Goal: Register for event/course

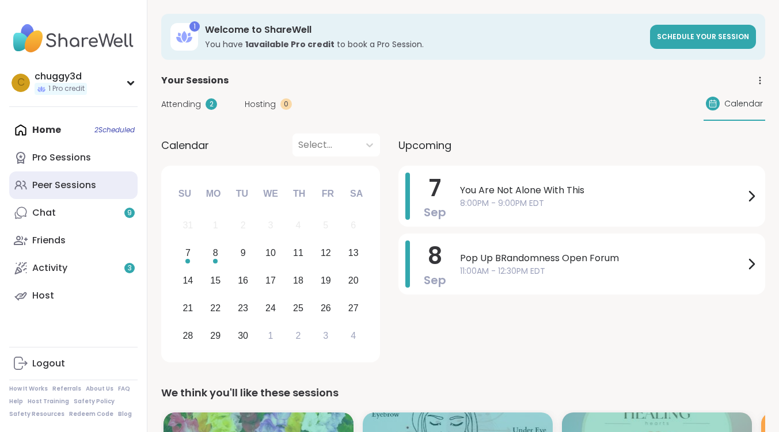
click at [64, 183] on div "Peer Sessions" at bounding box center [64, 185] width 64 height 13
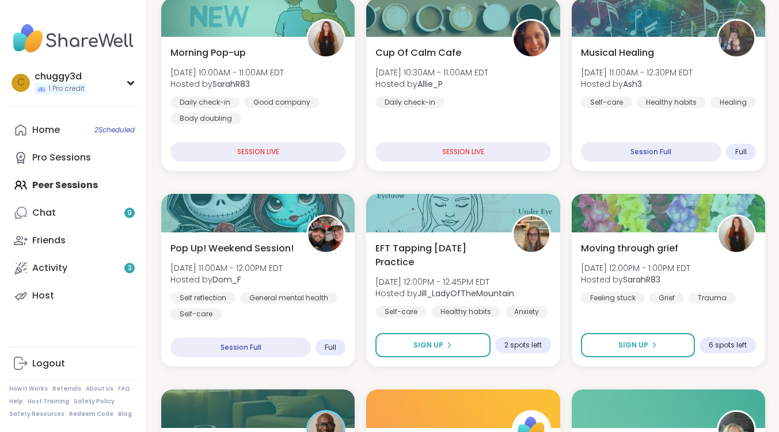
scroll to position [173, 0]
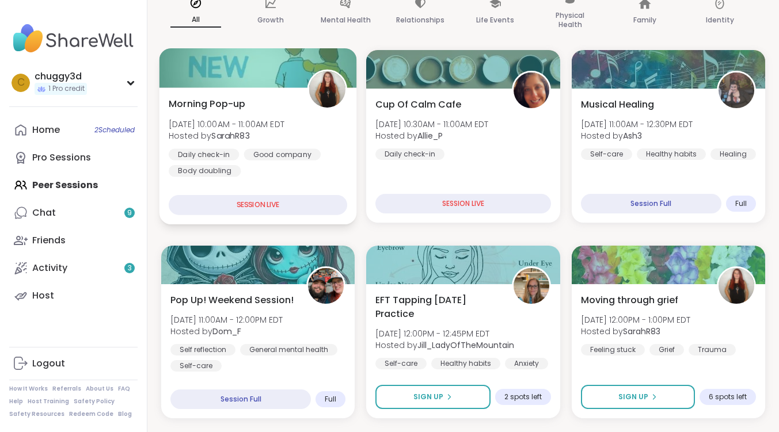
click at [289, 204] on div "SESSION LIVE" at bounding box center [258, 205] width 178 height 20
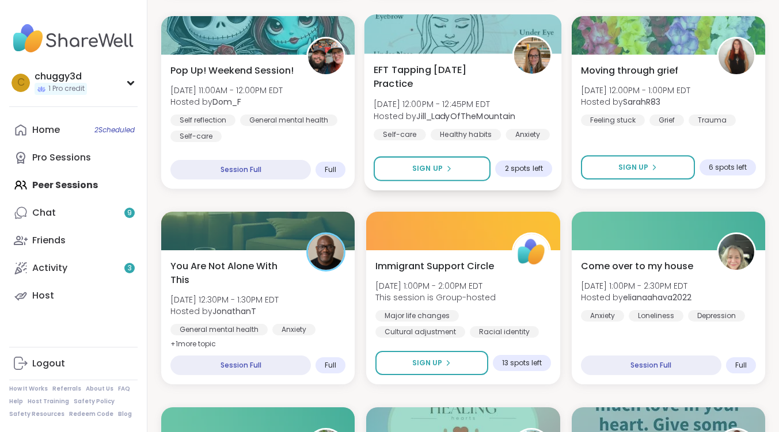
scroll to position [403, 0]
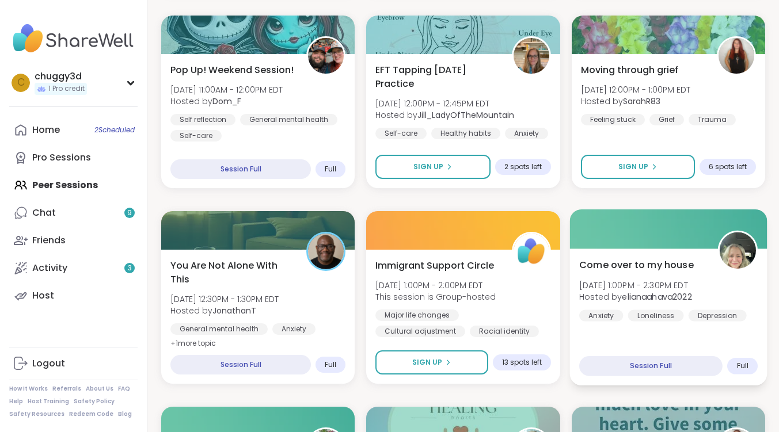
click at [655, 265] on span "Come over to my house" at bounding box center [636, 265] width 115 height 14
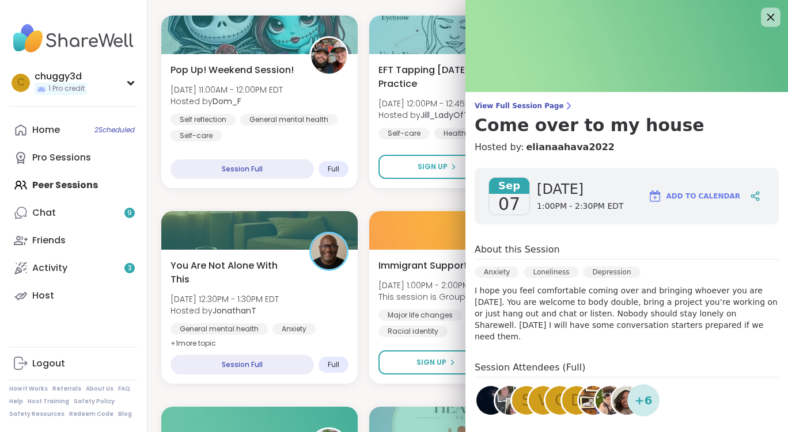
click at [763, 22] on icon at bounding box center [770, 17] width 14 height 14
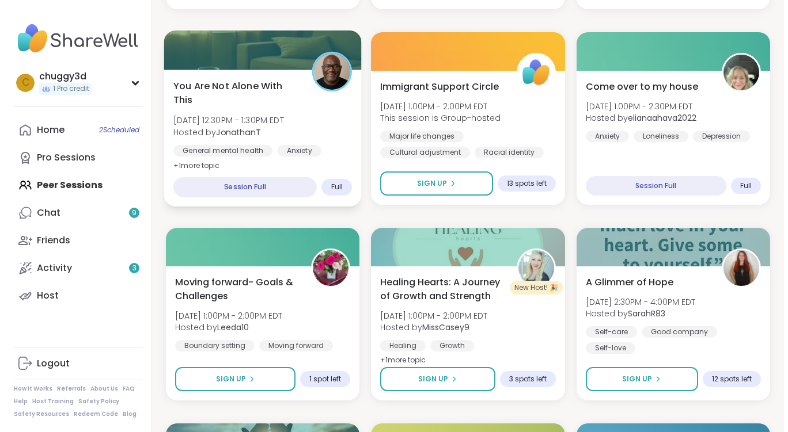
scroll to position [691, 0]
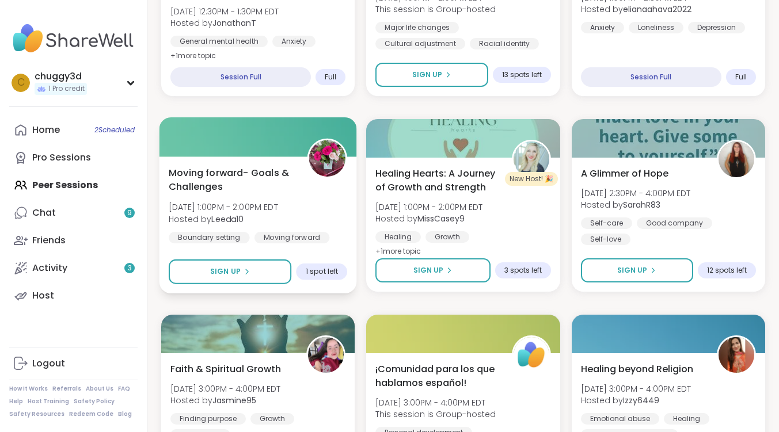
click at [256, 170] on span "Moving forward- Goals & Challenges" at bounding box center [232, 180] width 126 height 28
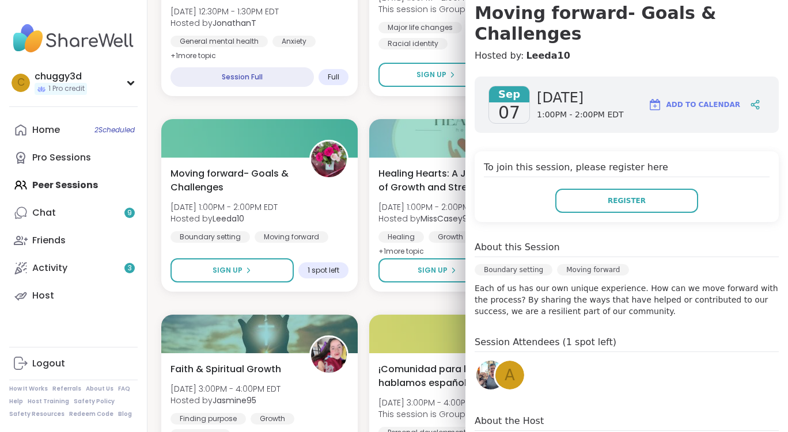
scroll to position [157, 0]
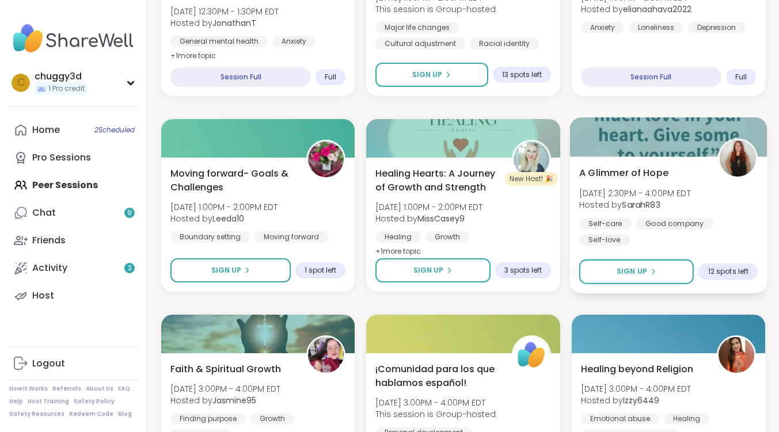
click at [638, 169] on span "A Glimmer of Hope" at bounding box center [623, 173] width 89 height 14
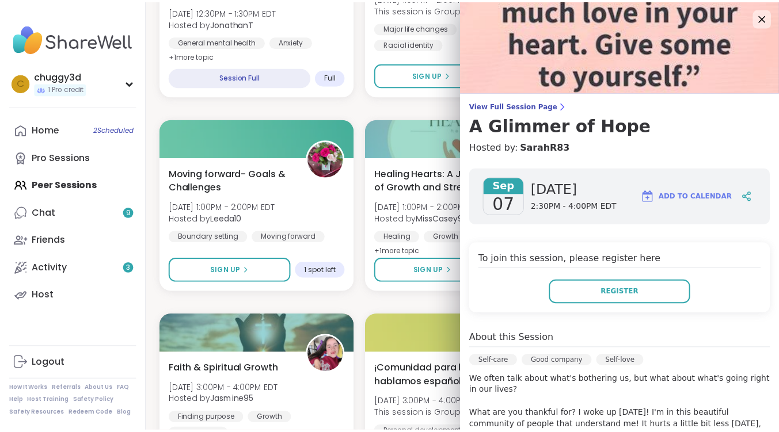
scroll to position [272, 0]
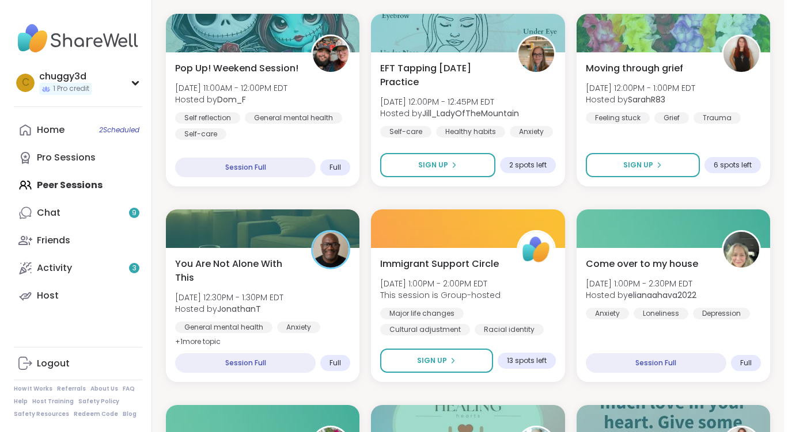
scroll to position [288, 0]
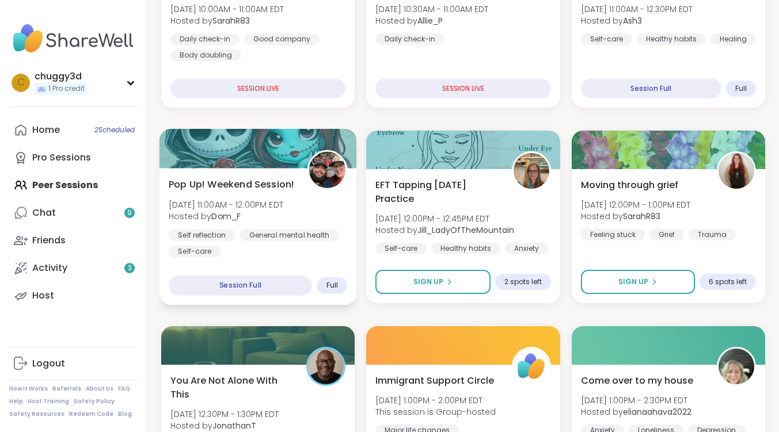
click at [233, 180] on span "Pop Up! Weekend Session!" at bounding box center [232, 184] width 126 height 14
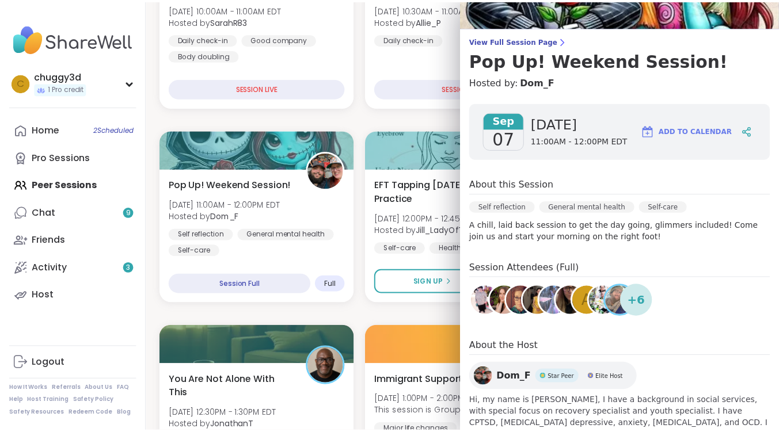
scroll to position [114, 0]
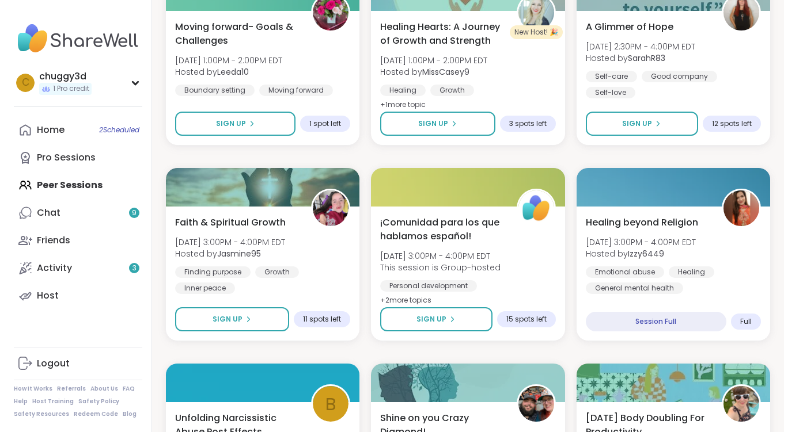
scroll to position [864, 0]
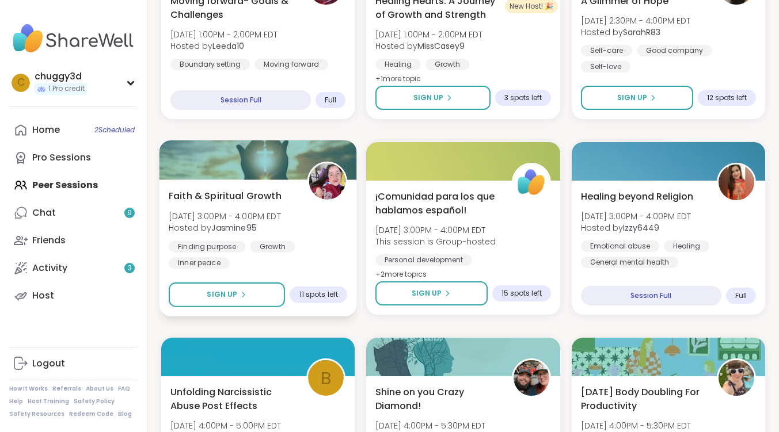
click at [254, 193] on span "Faith & Spiritual Growth" at bounding box center [225, 196] width 113 height 14
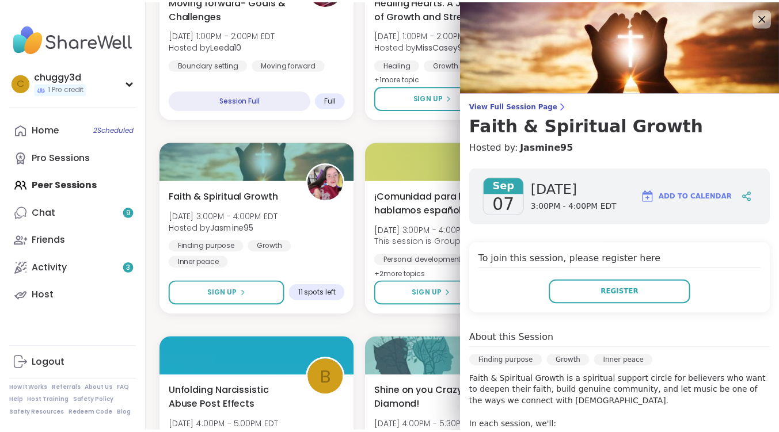
scroll to position [288, 0]
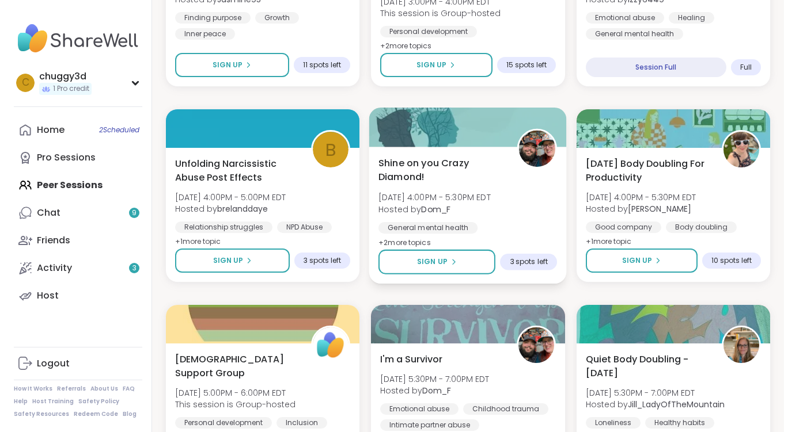
scroll to position [1094, 0]
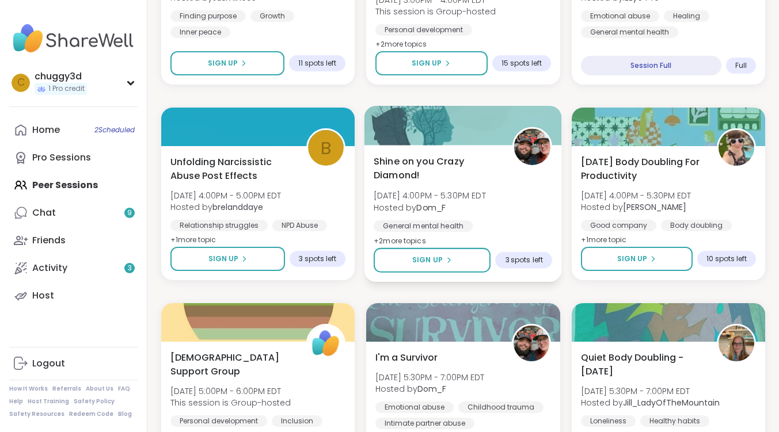
click at [411, 159] on span "Shine on you Crazy Diamond!" at bounding box center [437, 168] width 126 height 28
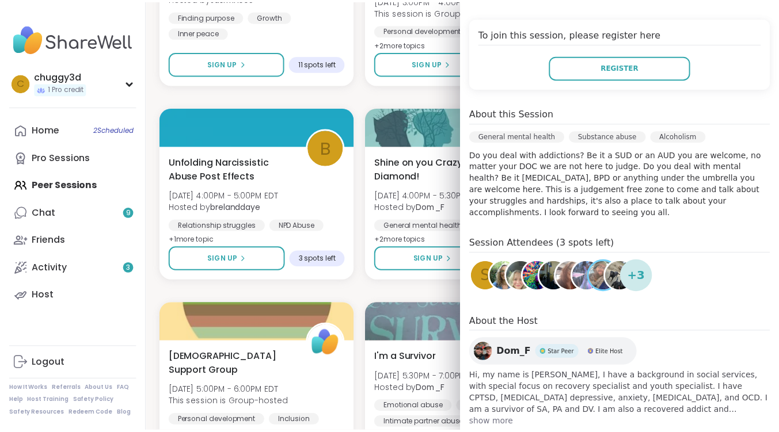
scroll to position [249, 0]
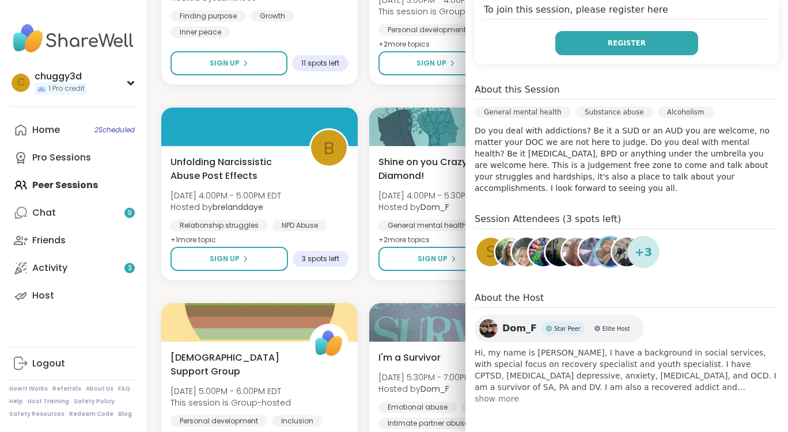
click at [588, 45] on button "Register" at bounding box center [626, 43] width 143 height 24
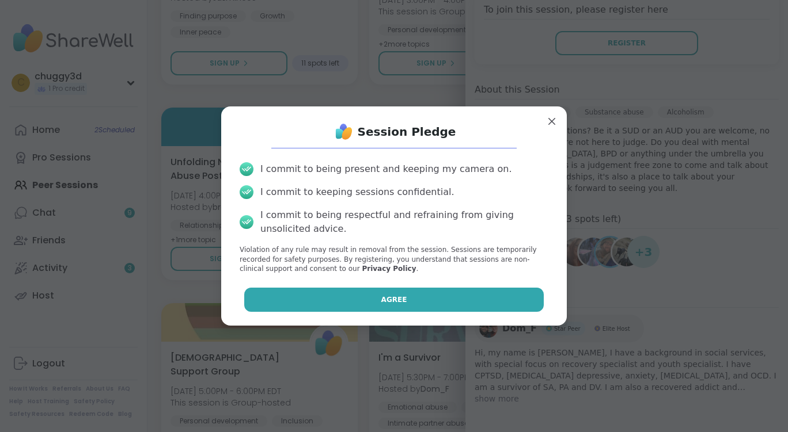
click at [450, 294] on button "Agree" at bounding box center [394, 300] width 300 height 24
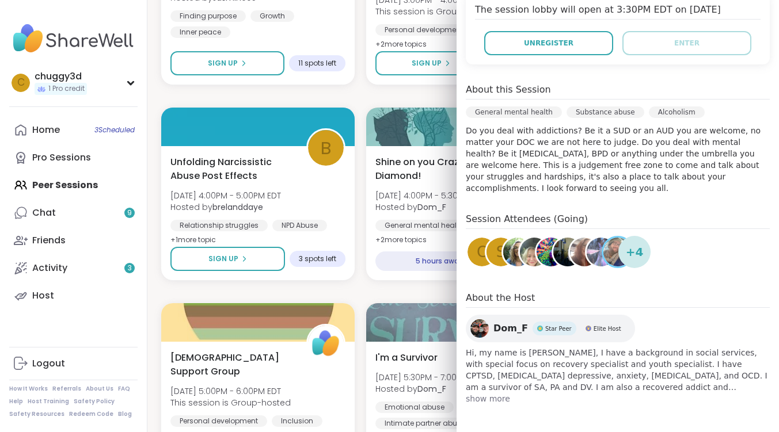
click at [373, 94] on div "Morning Pop-up Sun, Sep 07 | 10:00AM - 11:00AM EDT Hosted by SarahR83 Daily che…" at bounding box center [463, 292] width 604 height 2326
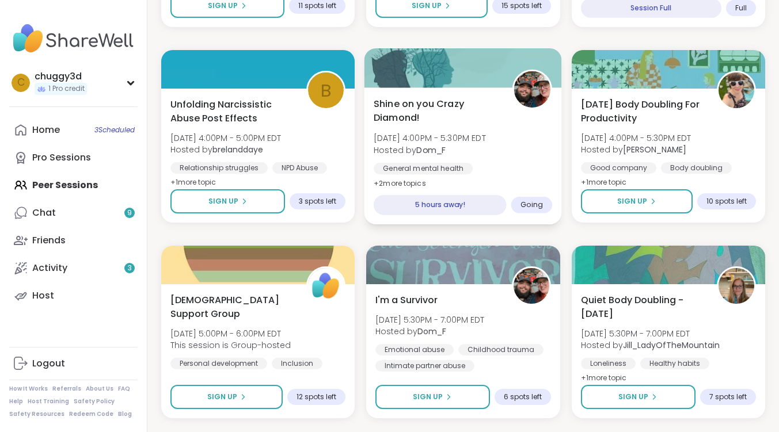
scroll to position [1382, 0]
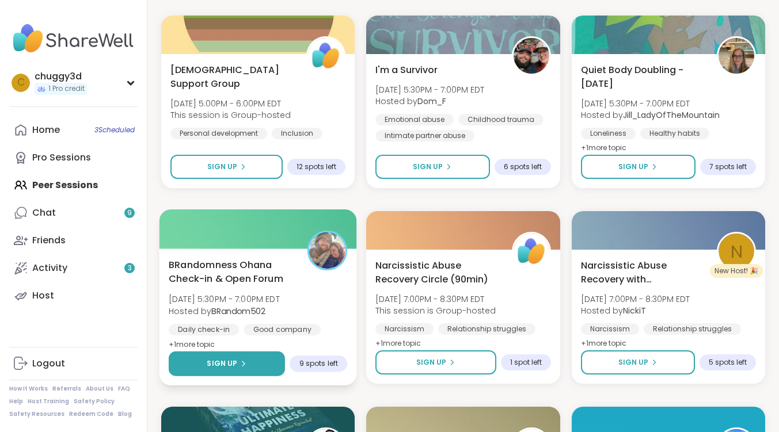
click at [241, 371] on button "Sign Up" at bounding box center [227, 364] width 116 height 25
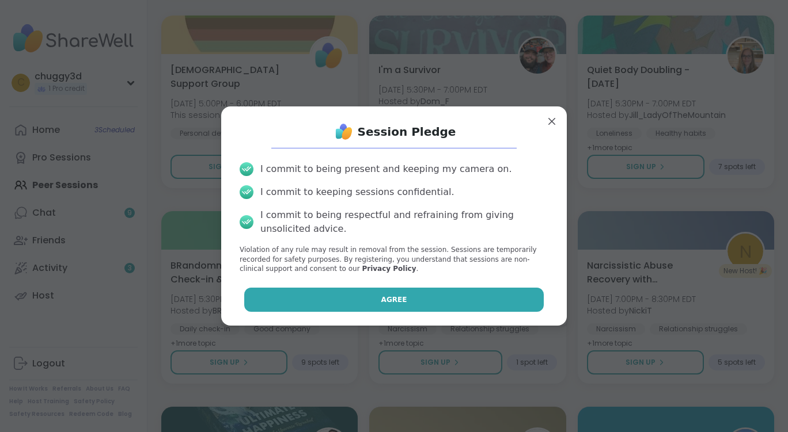
click at [386, 296] on span "Agree" at bounding box center [394, 300] width 26 height 10
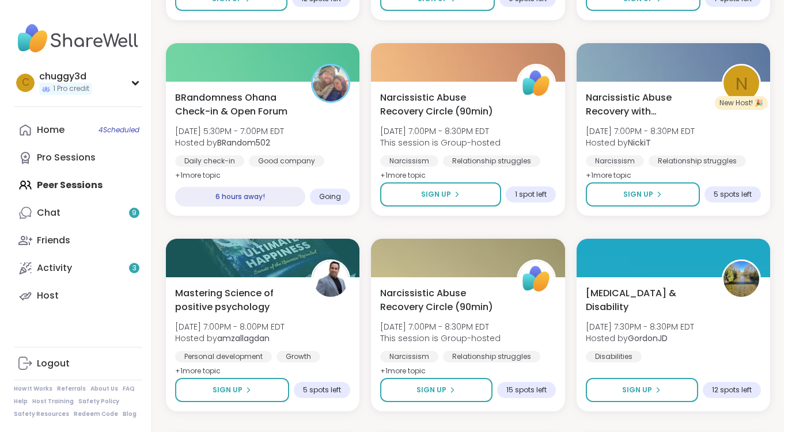
scroll to position [1555, 0]
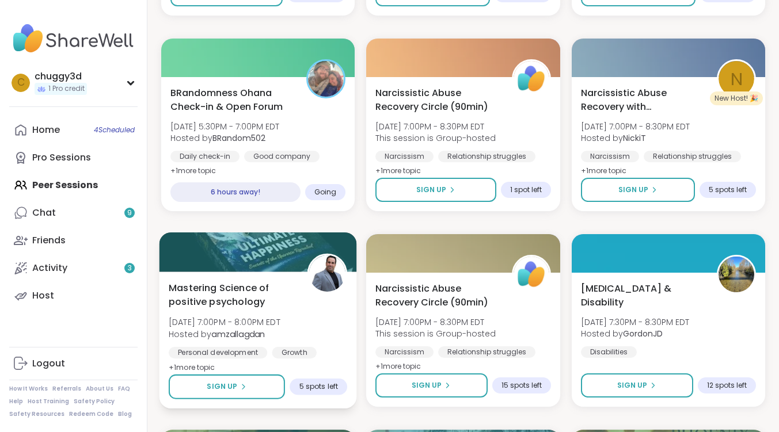
click at [248, 292] on span "Mastering Science of positive psychology" at bounding box center [232, 295] width 126 height 28
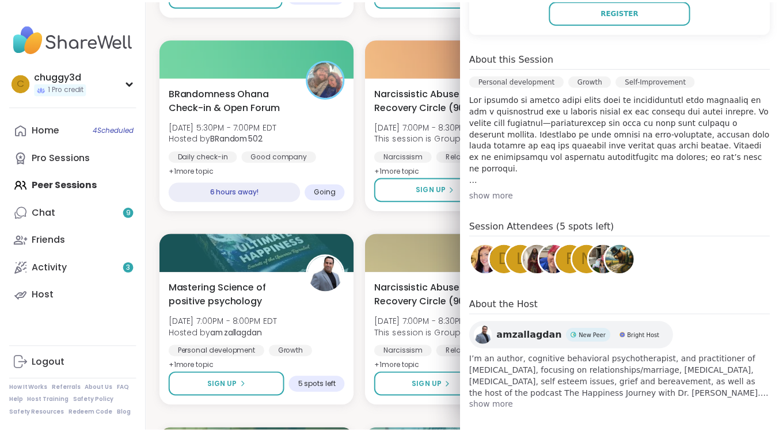
scroll to position [309, 0]
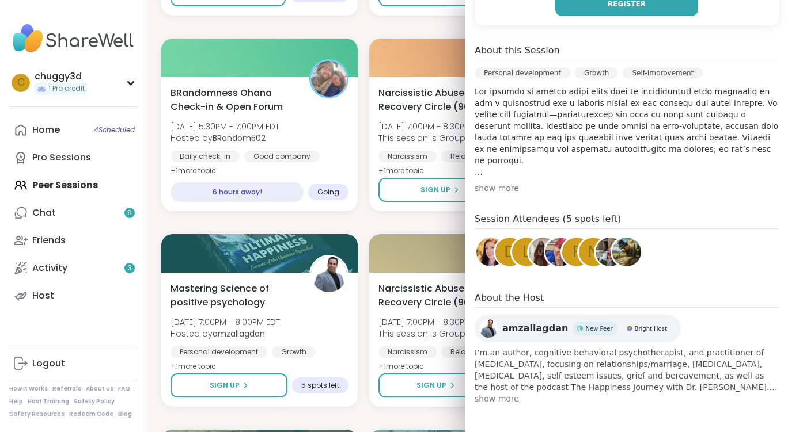
click at [576, 6] on button "Register" at bounding box center [626, 4] width 143 height 24
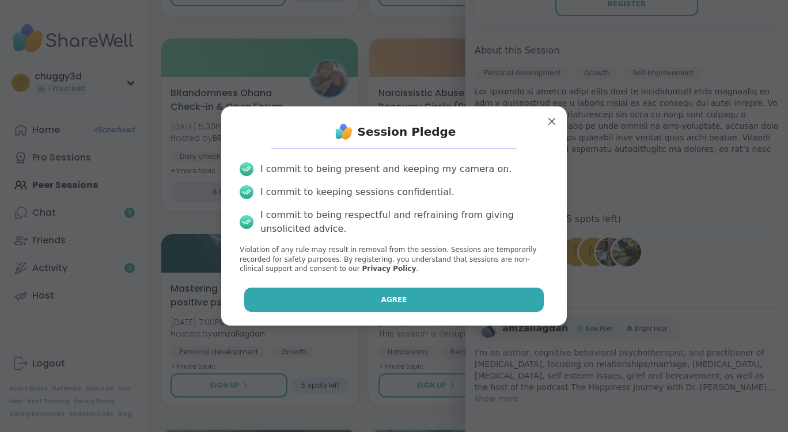
click at [430, 303] on button "Agree" at bounding box center [394, 300] width 300 height 24
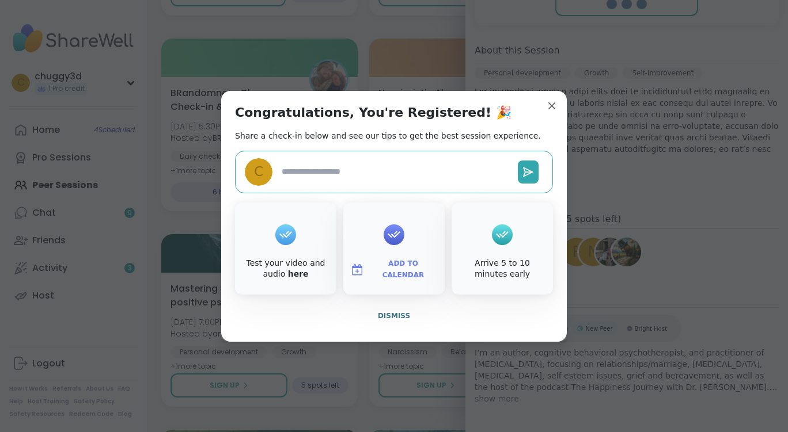
type textarea "*"
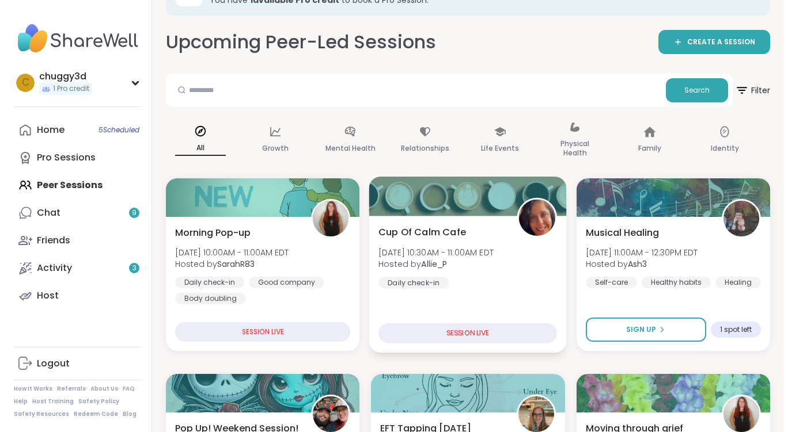
scroll to position [58, 0]
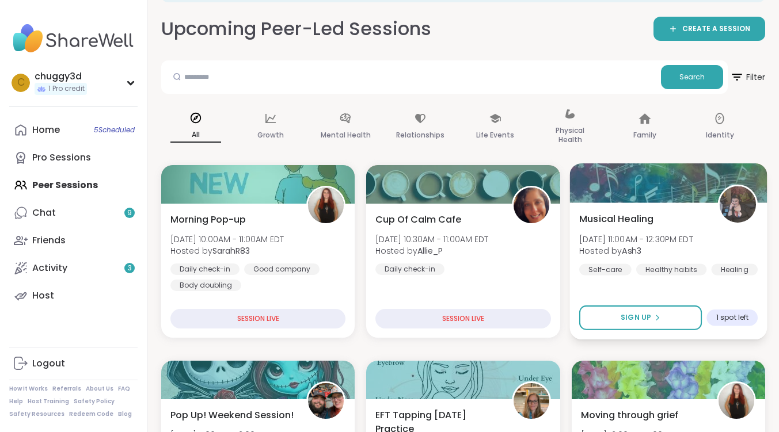
click at [623, 215] on span "Musical Healing" at bounding box center [616, 219] width 75 height 14
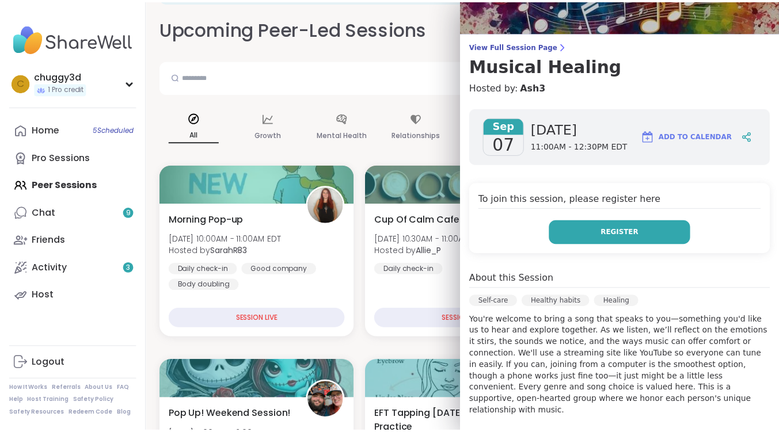
scroll to position [115, 0]
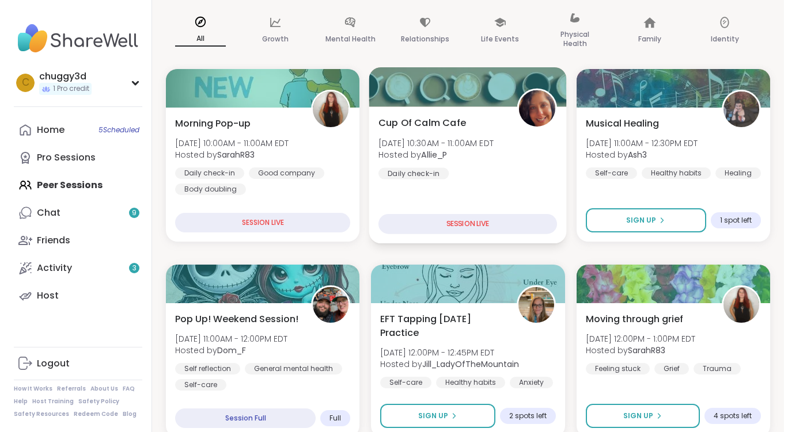
scroll to position [230, 0]
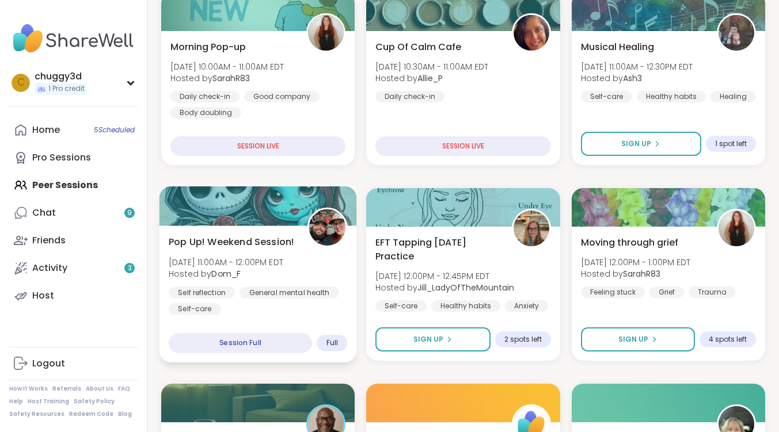
click at [251, 242] on span "Pop Up! Weekend Session!" at bounding box center [232, 242] width 126 height 14
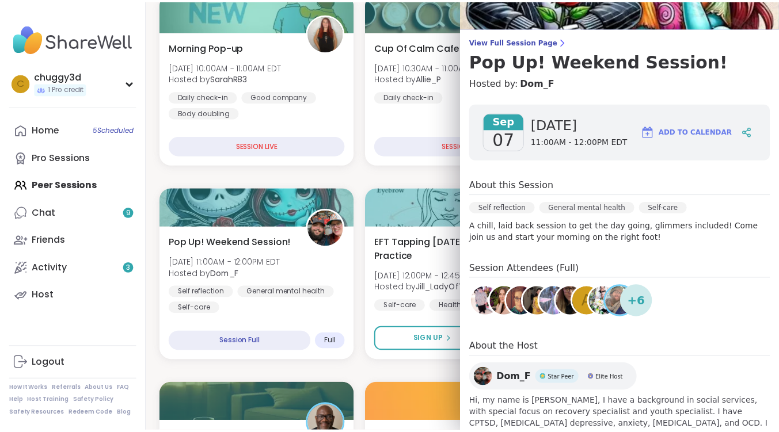
scroll to position [114, 0]
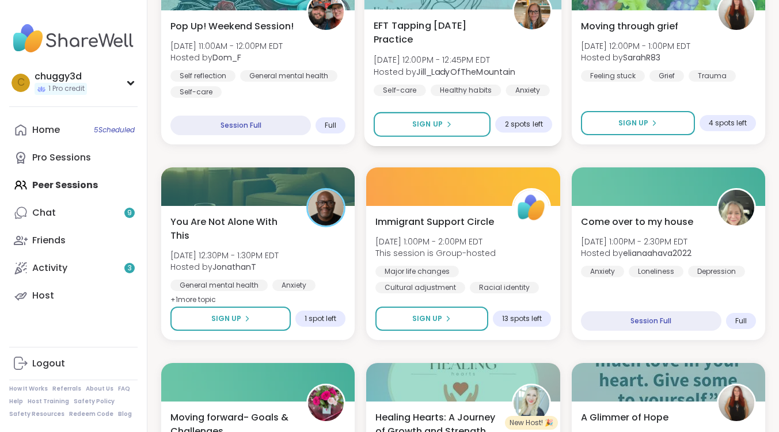
scroll to position [461, 0]
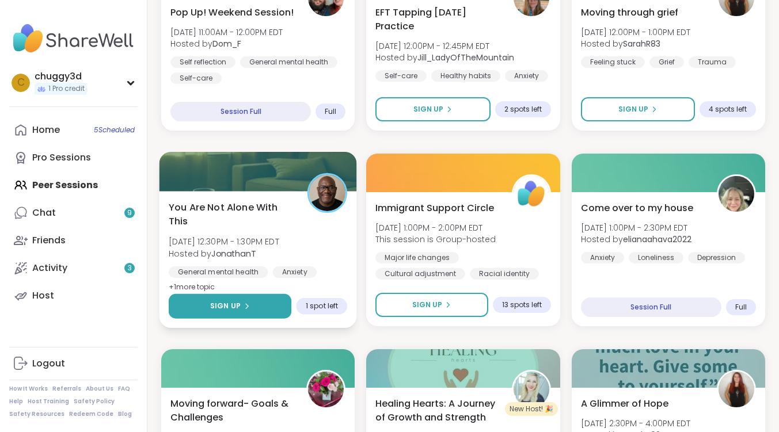
click at [250, 307] on button "Sign Up" at bounding box center [230, 306] width 123 height 25
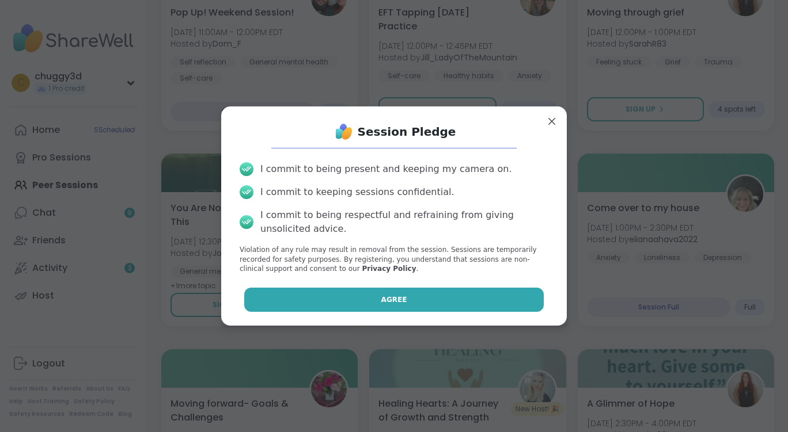
click at [378, 294] on button "Agree" at bounding box center [394, 300] width 300 height 24
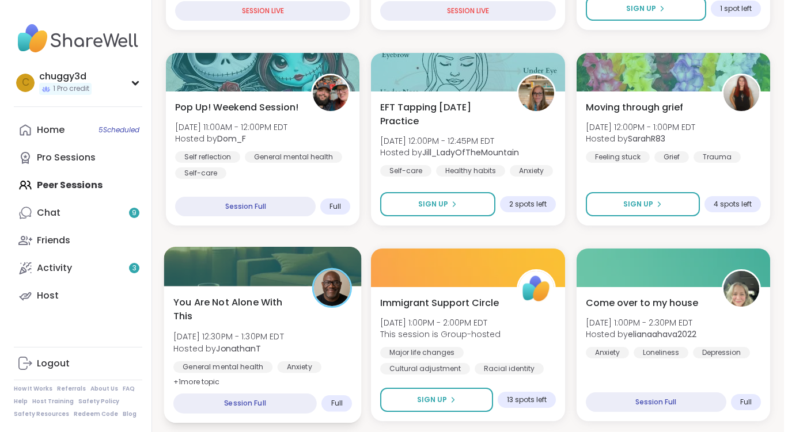
scroll to position [288, 0]
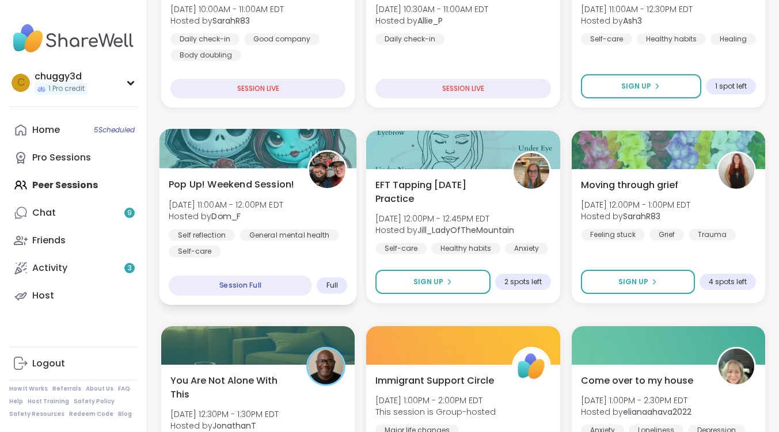
click at [227, 181] on span "Pop Up! Weekend Session!" at bounding box center [232, 184] width 126 height 14
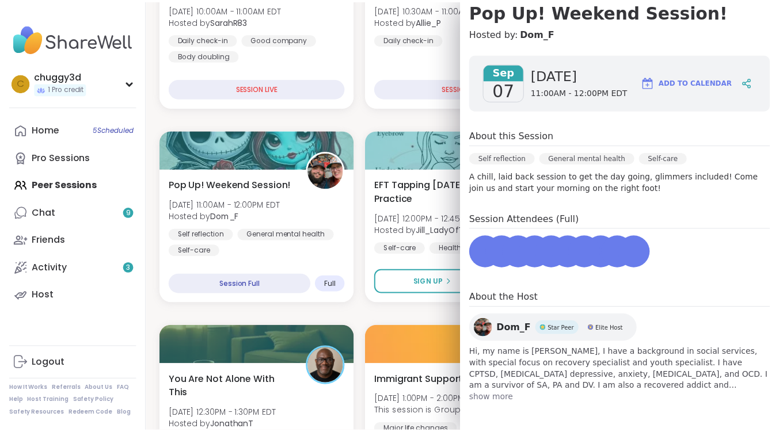
scroll to position [0, 0]
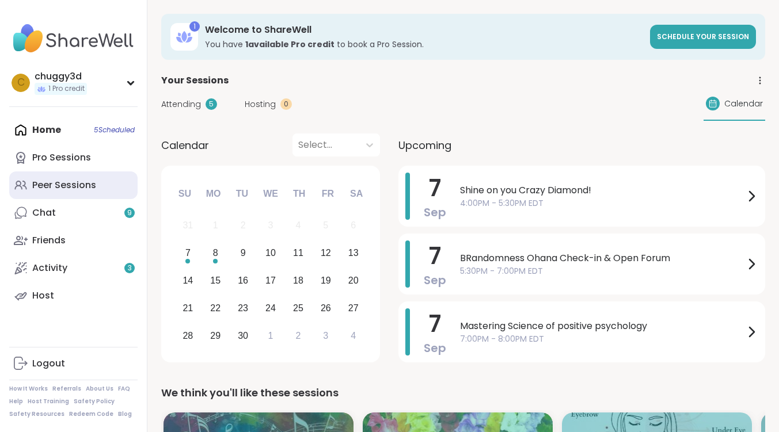
click at [59, 189] on div "Peer Sessions" at bounding box center [64, 185] width 64 height 13
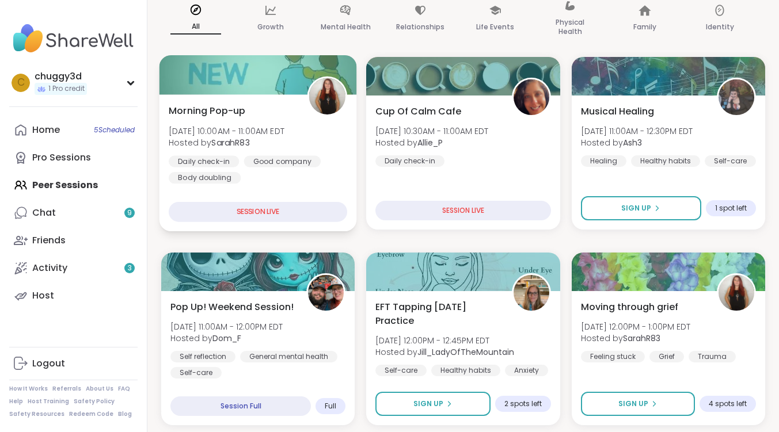
scroll to position [230, 0]
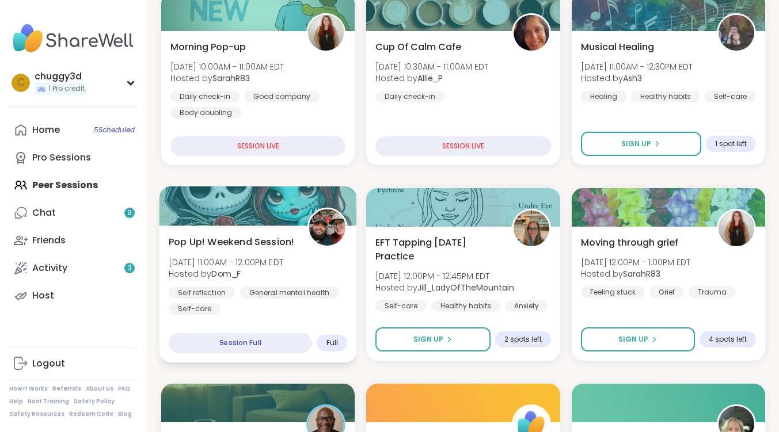
click at [257, 340] on div "Session Full" at bounding box center [240, 343] width 143 height 20
click at [264, 345] on div "Session Full" at bounding box center [240, 343] width 143 height 20
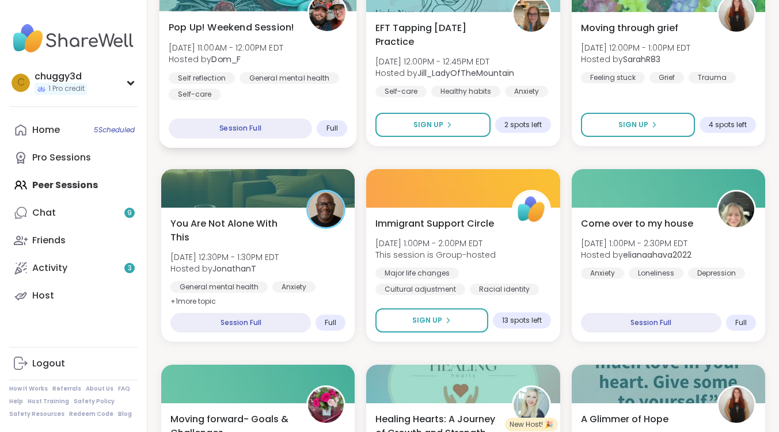
scroll to position [461, 0]
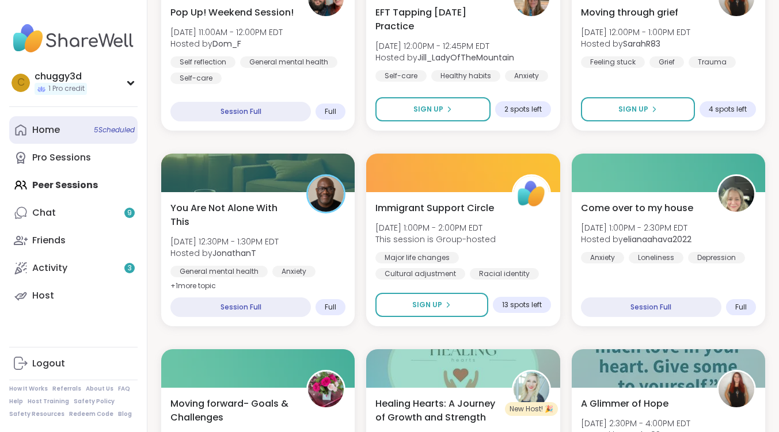
click at [84, 132] on link "Home 5 Scheduled" at bounding box center [73, 130] width 128 height 28
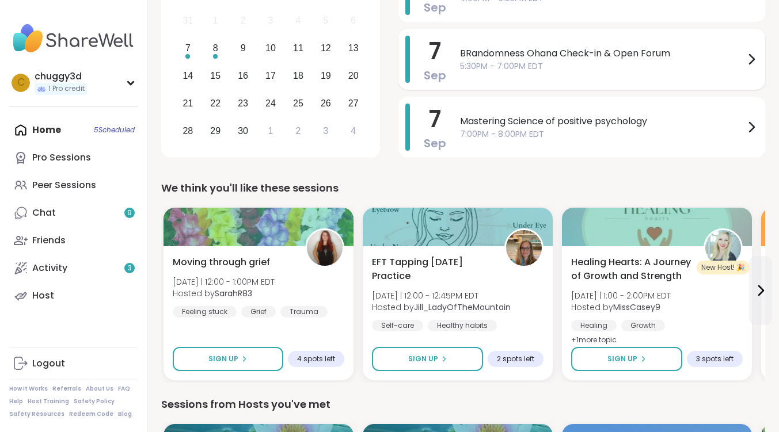
scroll to position [115, 0]
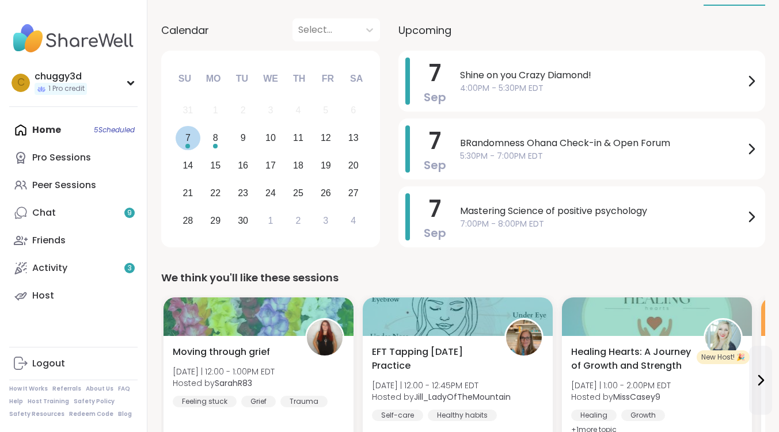
click at [186, 142] on div "7" at bounding box center [187, 138] width 5 height 16
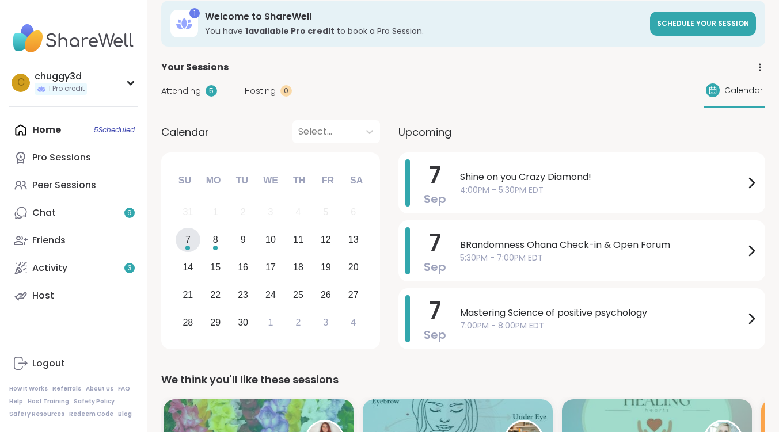
scroll to position [0, 0]
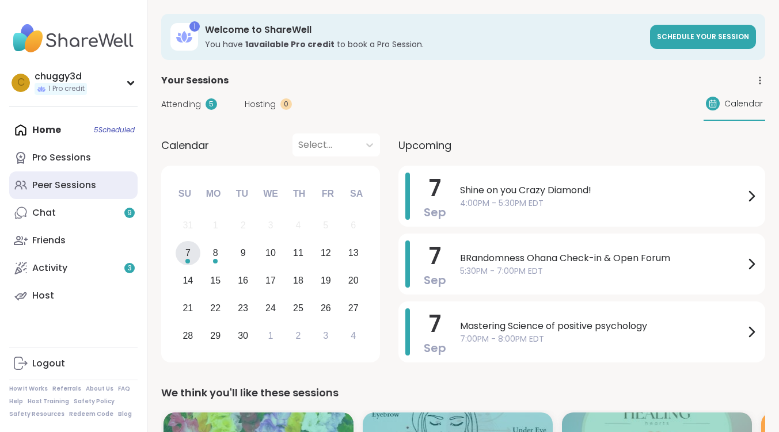
click at [82, 189] on div "Peer Sessions" at bounding box center [64, 185] width 64 height 13
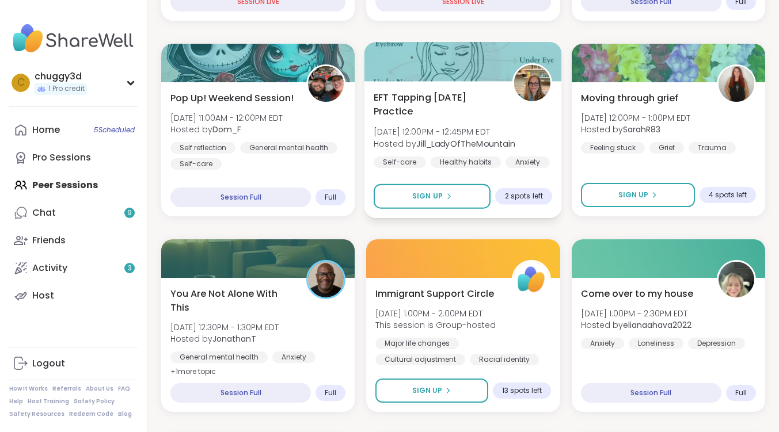
scroll to position [403, 0]
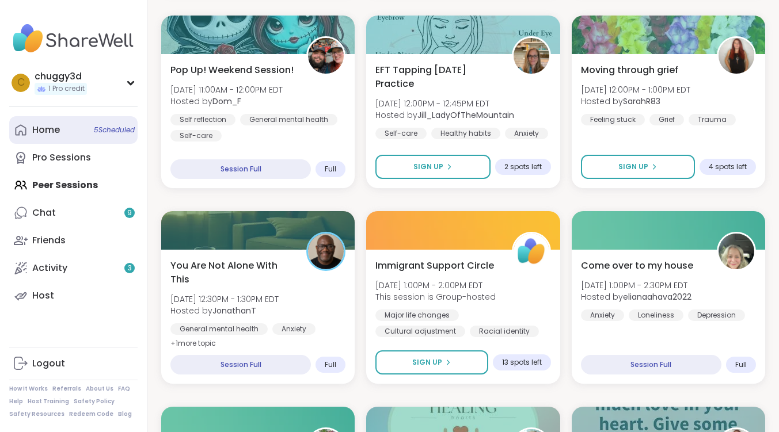
click at [60, 128] on link "Home 5 Scheduled" at bounding box center [73, 130] width 128 height 28
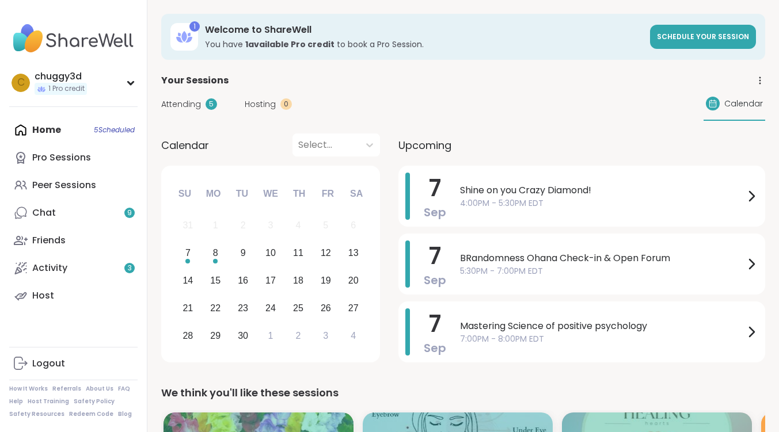
click at [178, 100] on span "Attending" at bounding box center [181, 104] width 40 height 12
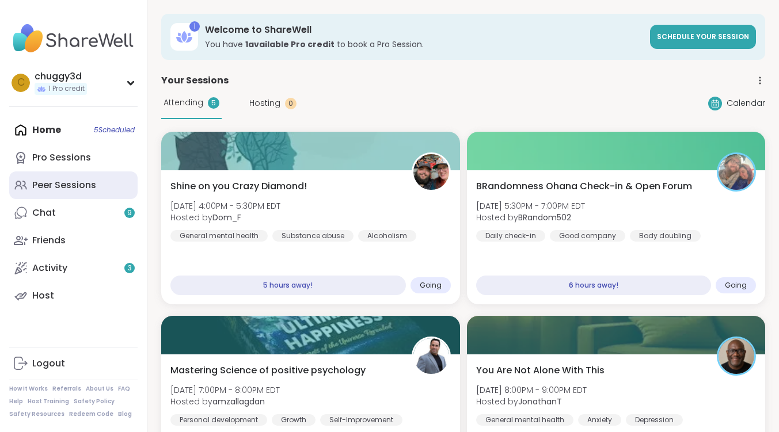
click at [62, 180] on div "Peer Sessions" at bounding box center [64, 185] width 64 height 13
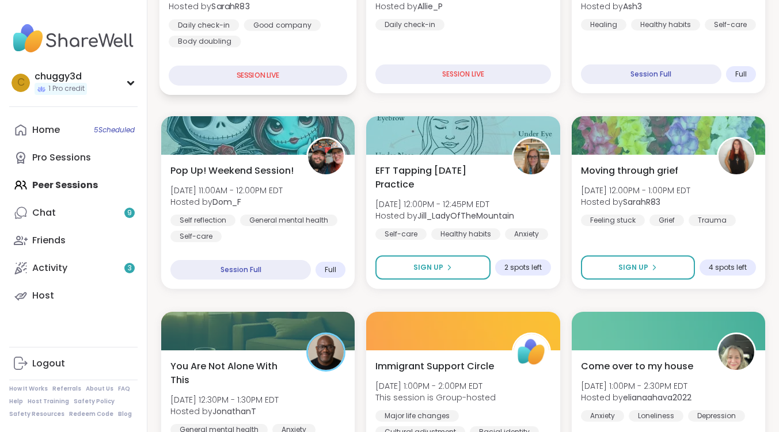
scroll to position [345, 0]
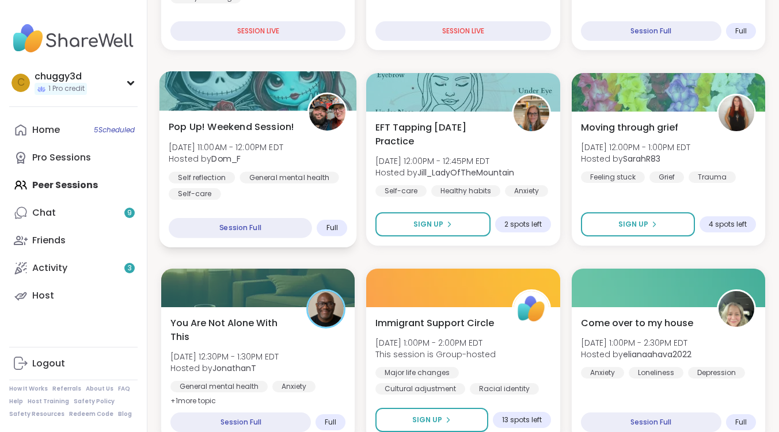
click at [263, 125] on span "Pop Up! Weekend Session!" at bounding box center [232, 127] width 126 height 14
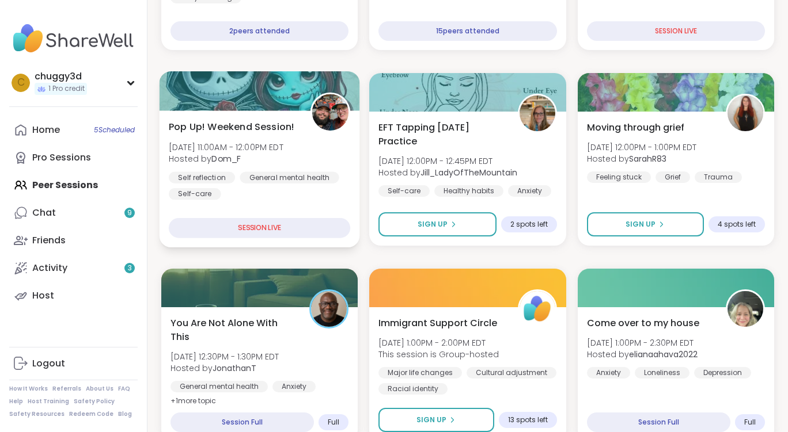
click at [264, 224] on div "SESSION LIVE" at bounding box center [260, 228] width 182 height 20
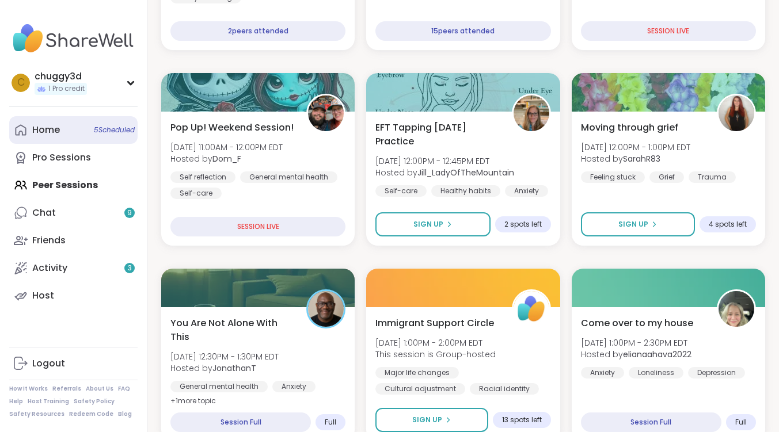
click at [121, 132] on span "5 Scheduled" at bounding box center [114, 130] width 41 height 9
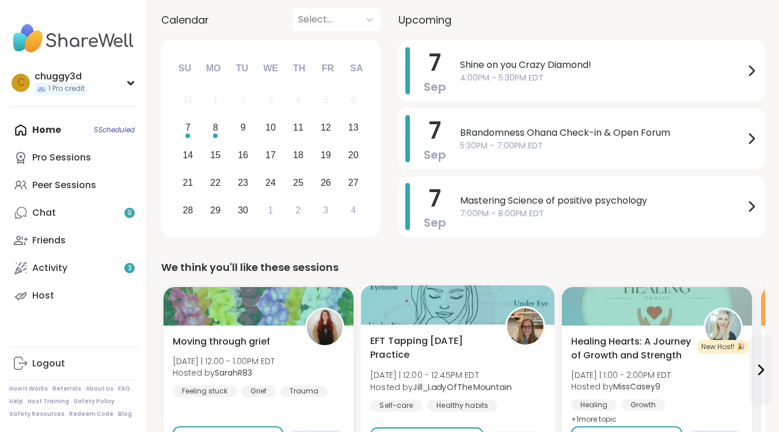
scroll to position [230, 0]
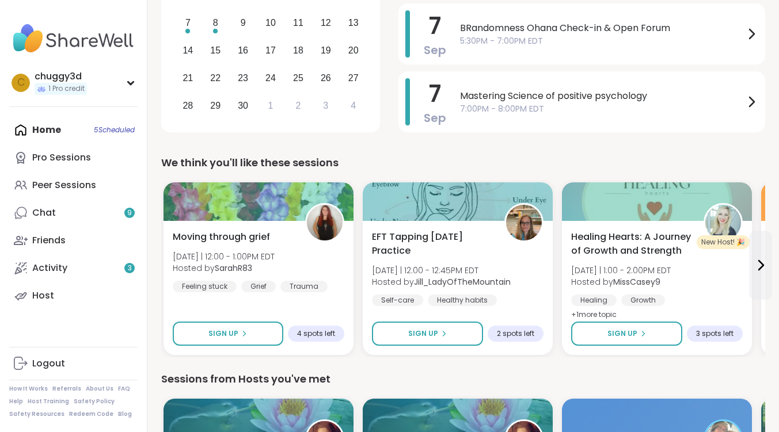
click at [123, 135] on div "Home 5 Scheduled Pro Sessions Peer Sessions Chat 9 Friends Activity 3 Host" at bounding box center [73, 212] width 128 height 193
click at [122, 130] on div "Home 5 Scheduled Pro Sessions Peer Sessions Chat 9 Friends Activity 3 Host" at bounding box center [73, 212] width 128 height 193
click at [110, 128] on div "Home 5 Scheduled Pro Sessions Peer Sessions Chat 9 Friends Activity 3 Host" at bounding box center [73, 212] width 128 height 193
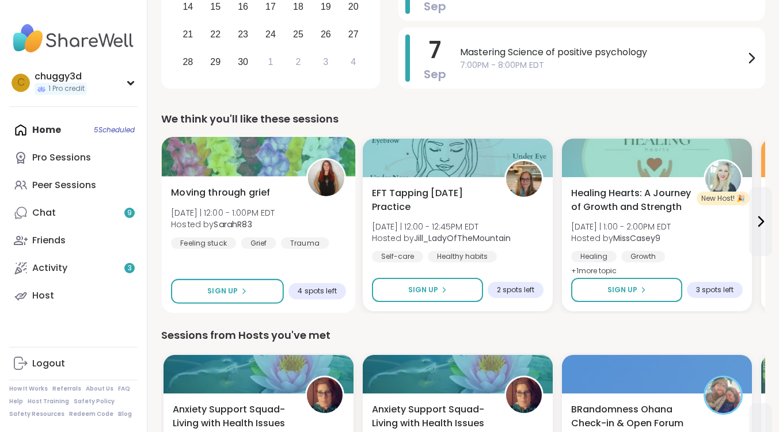
scroll to position [288, 0]
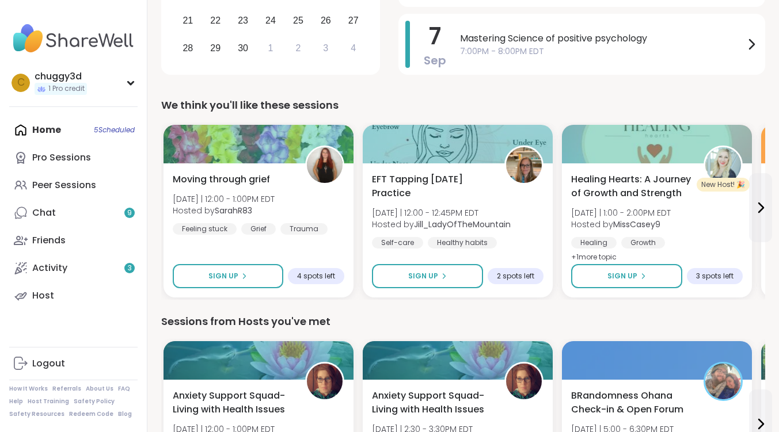
click at [35, 128] on div "Home 5 Scheduled Pro Sessions Peer Sessions Chat 9 Friends Activity 3 Host" at bounding box center [73, 212] width 128 height 193
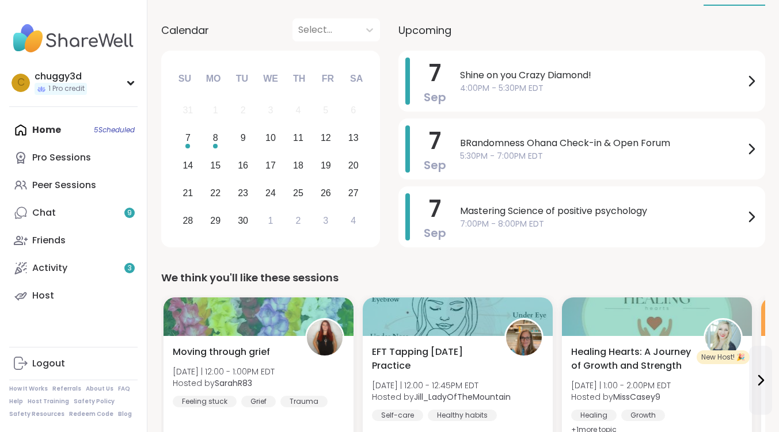
scroll to position [0, 0]
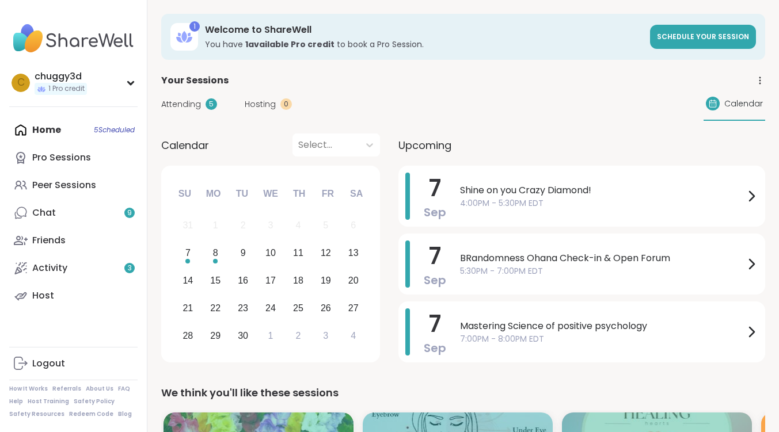
click at [185, 104] on span "Attending" at bounding box center [181, 104] width 40 height 12
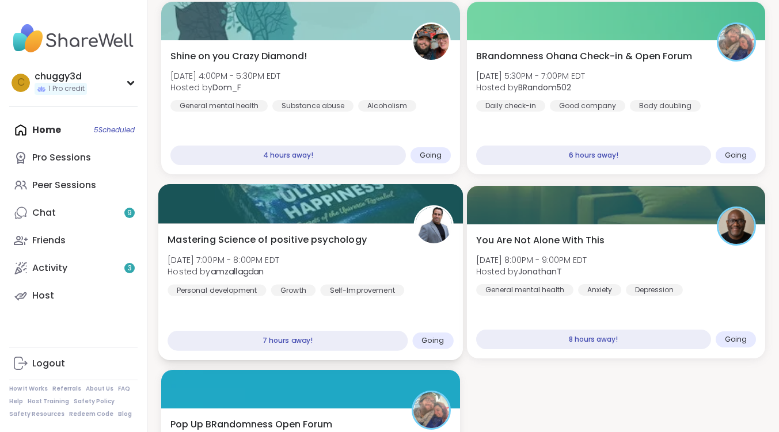
scroll to position [115, 0]
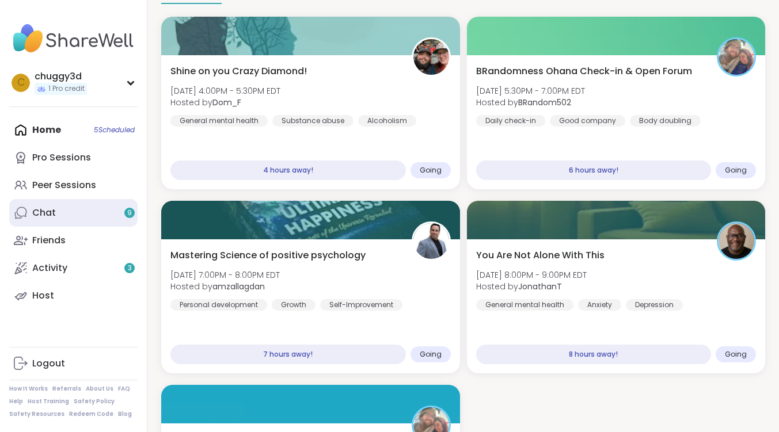
click at [56, 216] on link "Chat 9" at bounding box center [73, 213] width 128 height 28
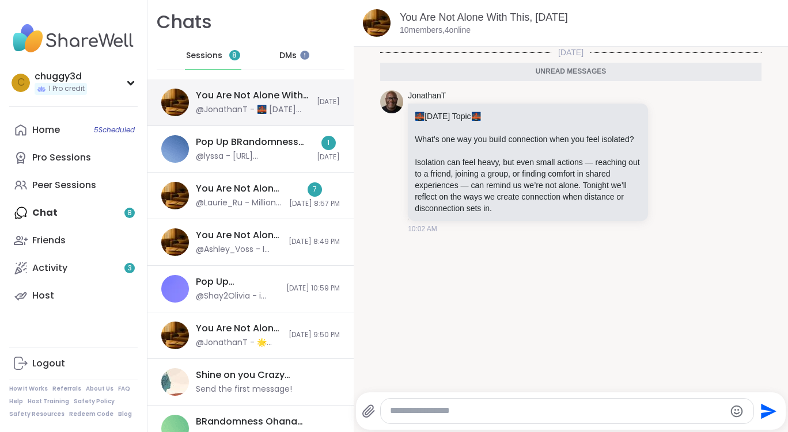
click at [225, 98] on div "You Are Not Alone With This, [DATE]" at bounding box center [253, 95] width 114 height 13
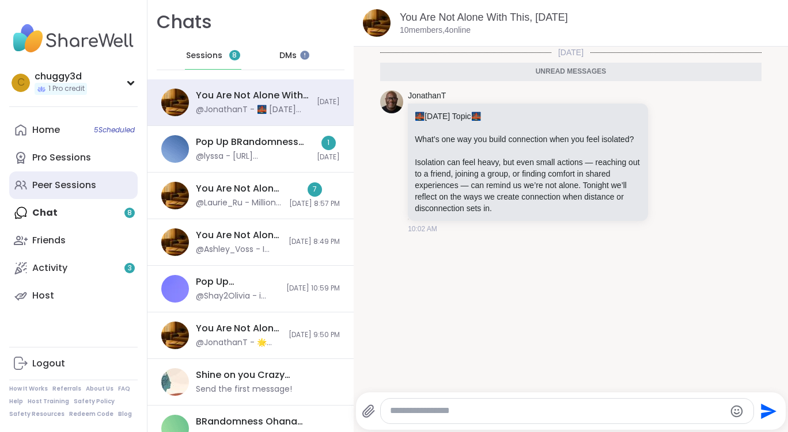
click at [49, 178] on link "Peer Sessions" at bounding box center [73, 186] width 128 height 28
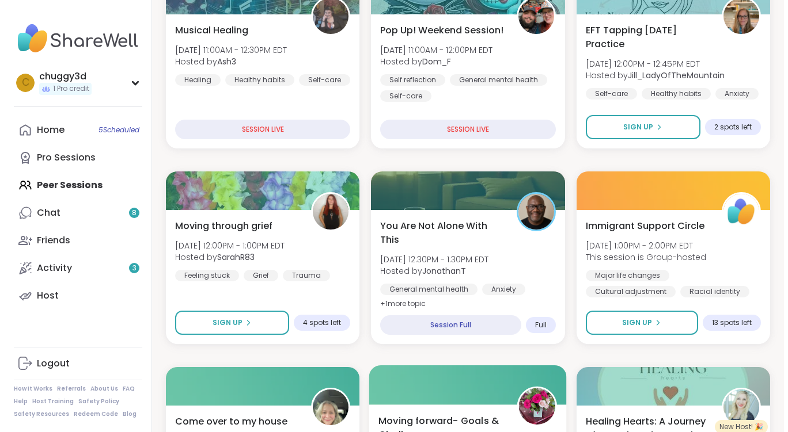
scroll to position [173, 0]
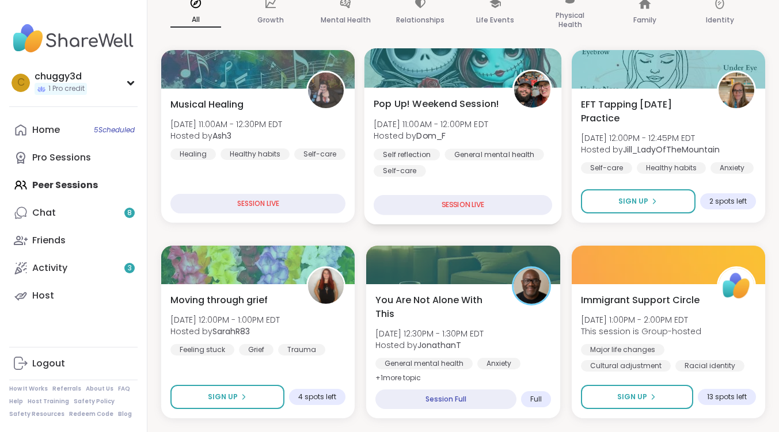
click at [455, 104] on span "Pop Up! Weekend Session!" at bounding box center [437, 104] width 126 height 14
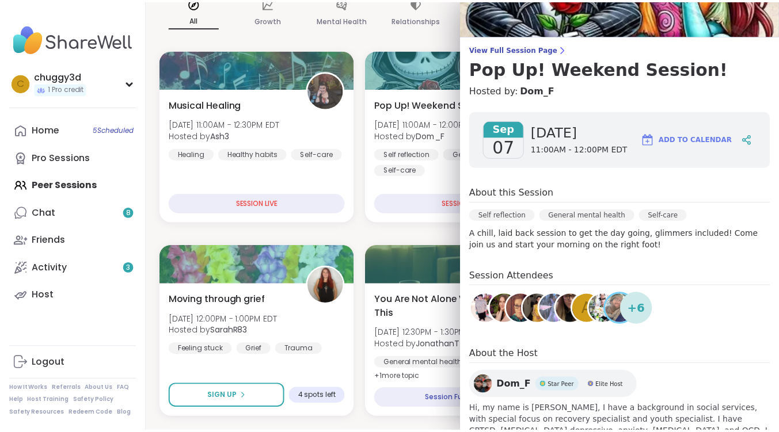
scroll to position [0, 0]
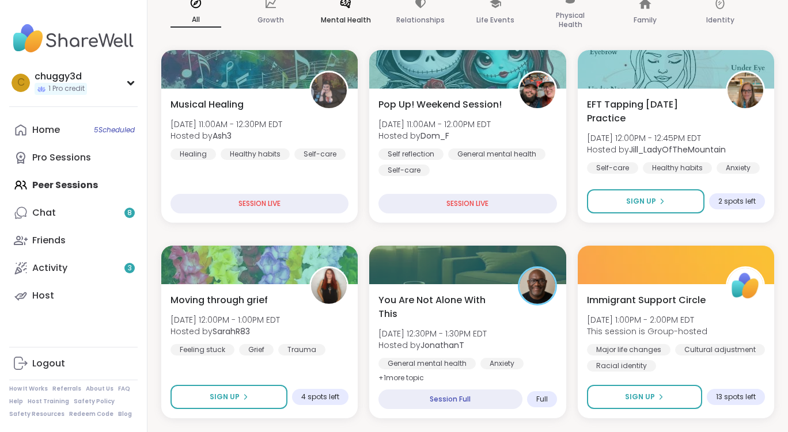
click at [379, 39] on div "Mental Health" at bounding box center [345, 12] width 69 height 58
